Goal: Browse casually

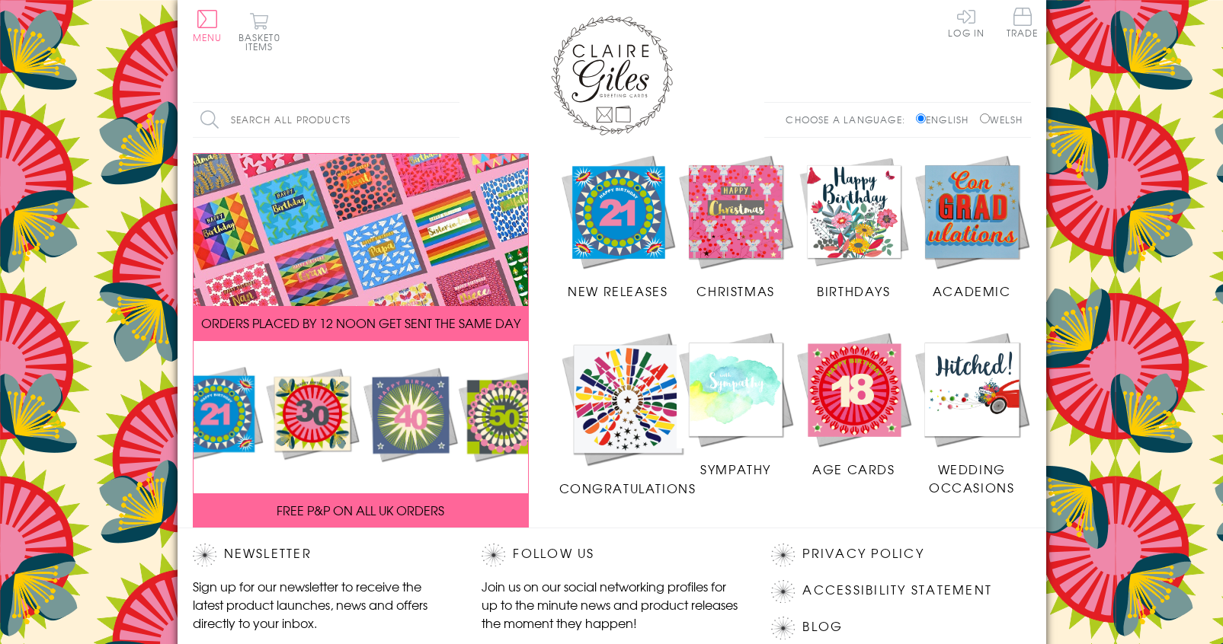
scroll to position [272, 0]
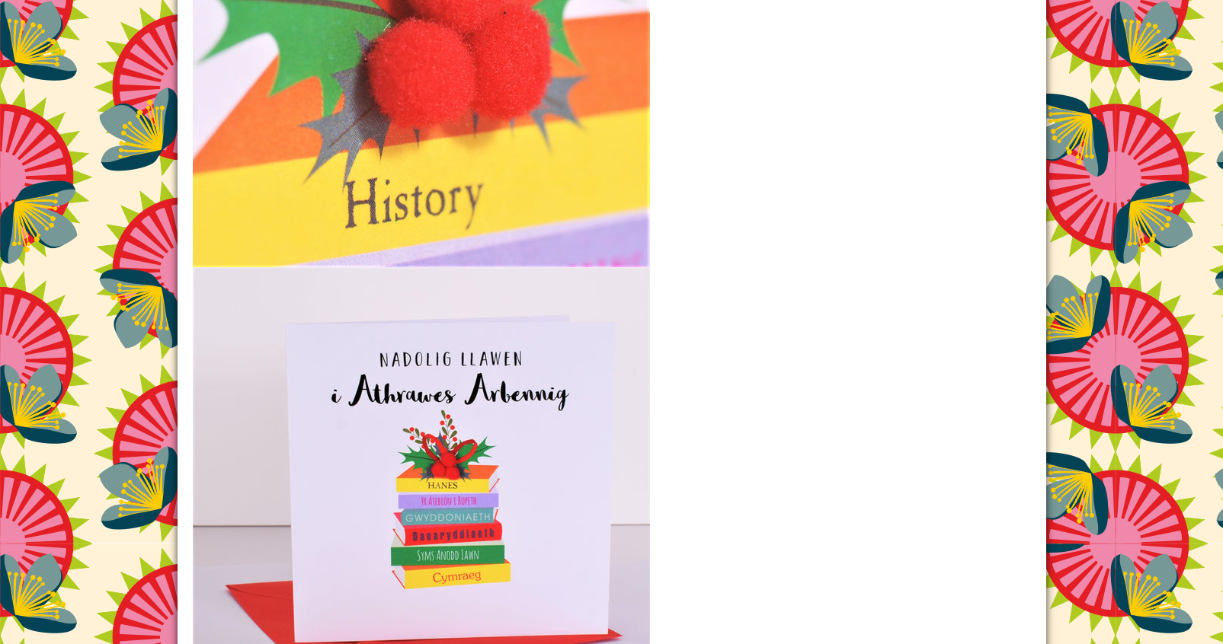
scroll to position [1933, 0]
